Goal: Transaction & Acquisition: Purchase product/service

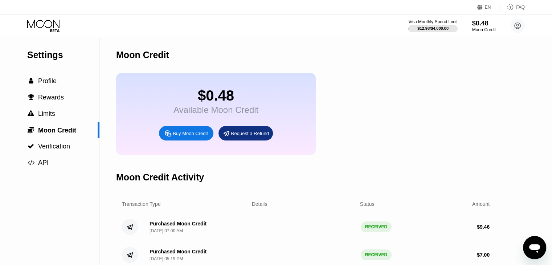
click at [38, 25] on icon at bounding box center [44, 26] width 34 height 13
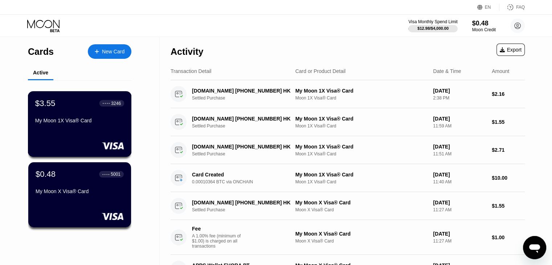
click at [103, 123] on div "My Moon 1X Visa® Card" at bounding box center [79, 121] width 89 height 6
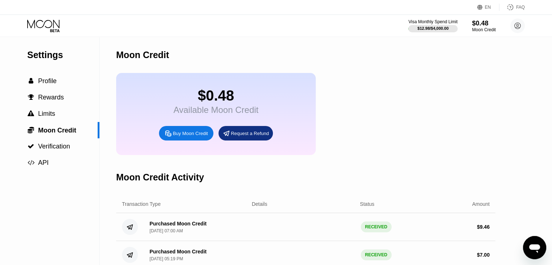
click at [44, 26] on icon at bounding box center [44, 26] width 34 height 13
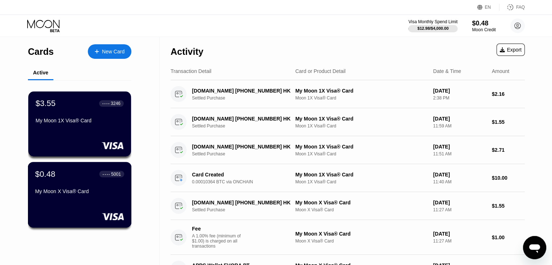
click at [78, 187] on div "$0.48 ● ● ● ● 5001 My Moon X Visa® Card" at bounding box center [79, 183] width 89 height 28
click at [47, 123] on div "My Moon 1X Visa® Card" at bounding box center [79, 121] width 89 height 6
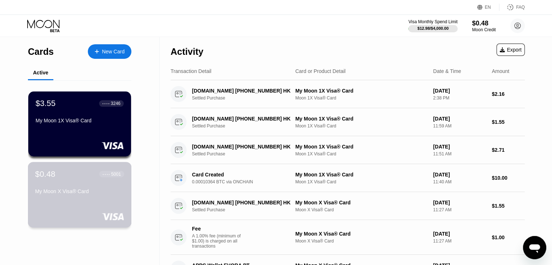
click at [90, 188] on div "$0.48 ● ● ● ● 5001 My Moon X Visa® Card" at bounding box center [79, 183] width 89 height 28
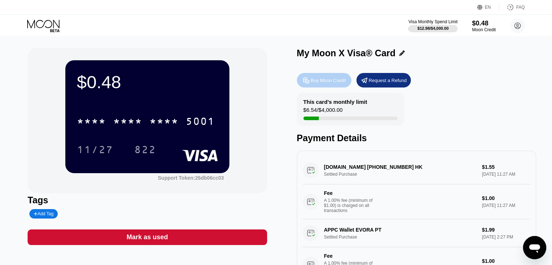
click at [332, 76] on div "Buy Moon Credit" at bounding box center [324, 80] width 54 height 15
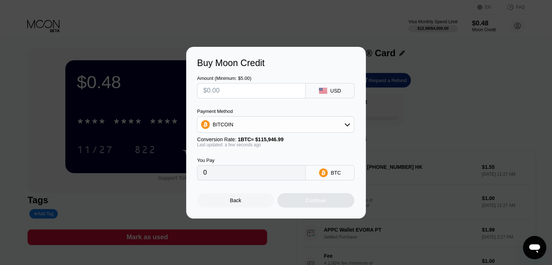
click at [273, 97] on input "text" at bounding box center [251, 90] width 96 height 15
type input "$5"
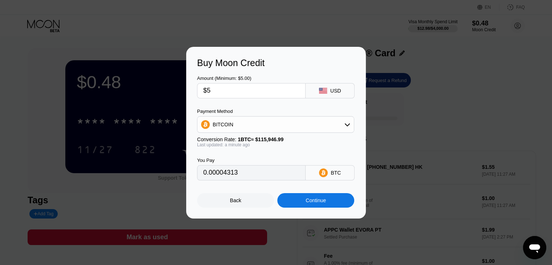
type input "0.00004313"
type input "0"
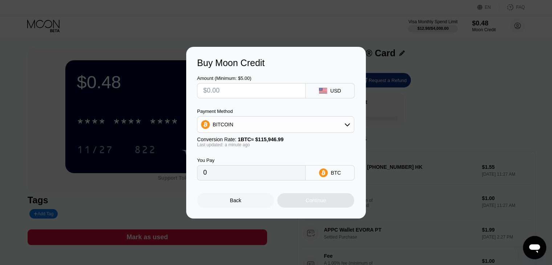
type input "$6"
type input "0.00005175"
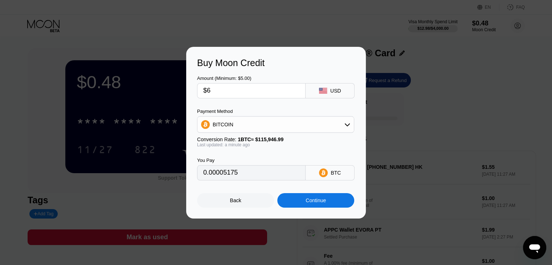
type input "$6"
click at [324, 126] on div "BITCOIN" at bounding box center [275, 124] width 156 height 15
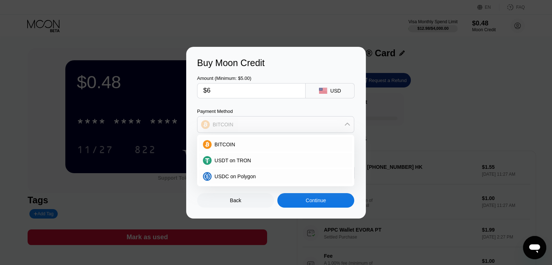
click at [324, 126] on div "BITCOIN" at bounding box center [275, 124] width 156 height 15
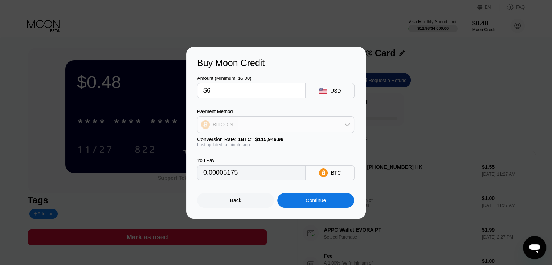
click at [266, 128] on div "BITCOIN" at bounding box center [275, 124] width 156 height 15
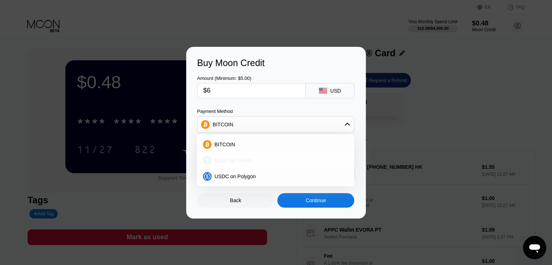
click at [248, 166] on div "USDT on TRON" at bounding box center [275, 160] width 153 height 15
type input "6.06"
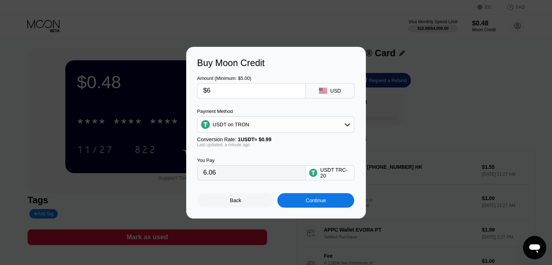
click at [276, 119] on div "USDT on TRON" at bounding box center [275, 124] width 156 height 15
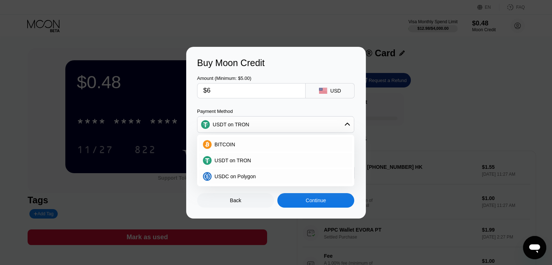
click at [288, 198] on div "Continue" at bounding box center [315, 200] width 77 height 15
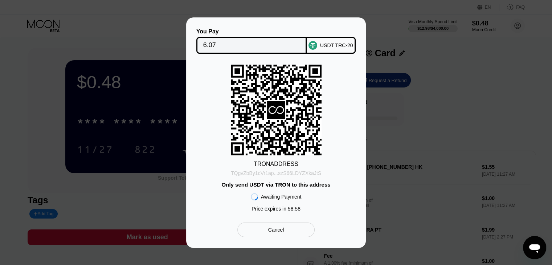
click at [286, 169] on div "TQgvZbBy1cVr1ap...szS66LDYZXkaJtS" at bounding box center [276, 171] width 90 height 9
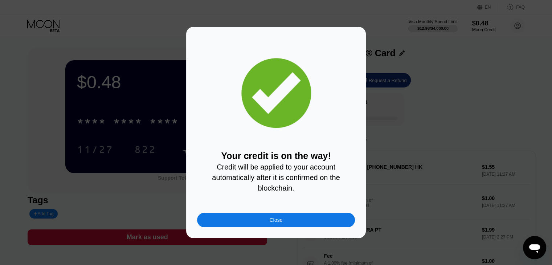
click at [254, 215] on div "Your credit is on the way! Credit will be applied to your account automatically…" at bounding box center [276, 132] width 158 height 189
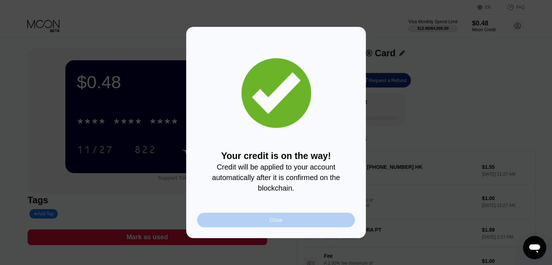
click at [251, 218] on div "Close" at bounding box center [276, 220] width 158 height 15
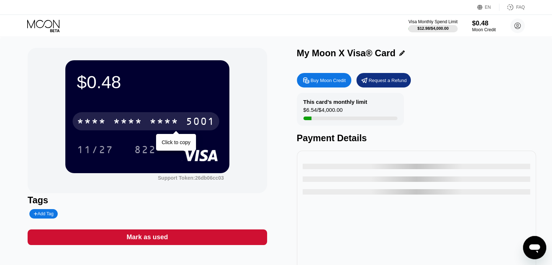
click at [136, 125] on div "* * * *" at bounding box center [127, 123] width 29 height 12
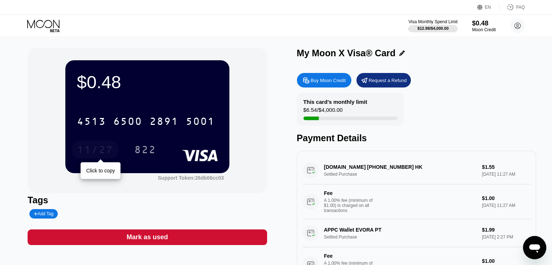
click at [105, 150] on div "11/27" at bounding box center [95, 151] width 36 height 12
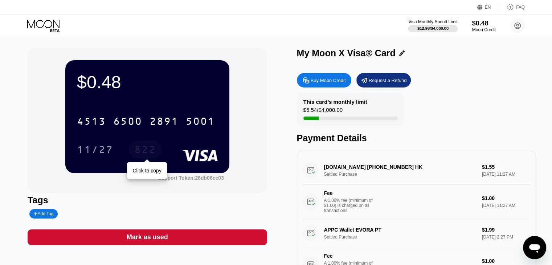
click at [145, 153] on div "822" at bounding box center [145, 151] width 22 height 12
